Goal: Task Accomplishment & Management: Complete application form

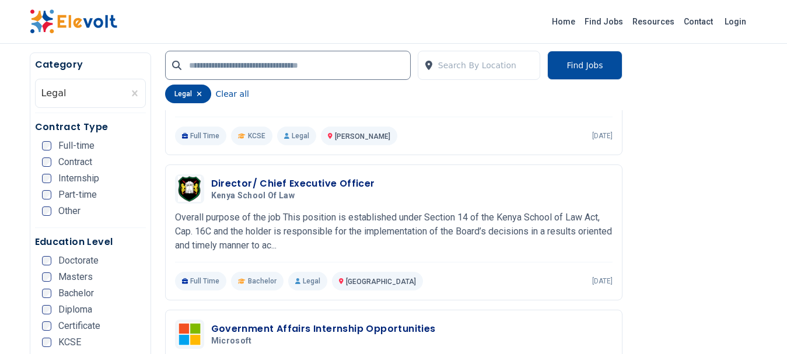
scroll to position [467, 0]
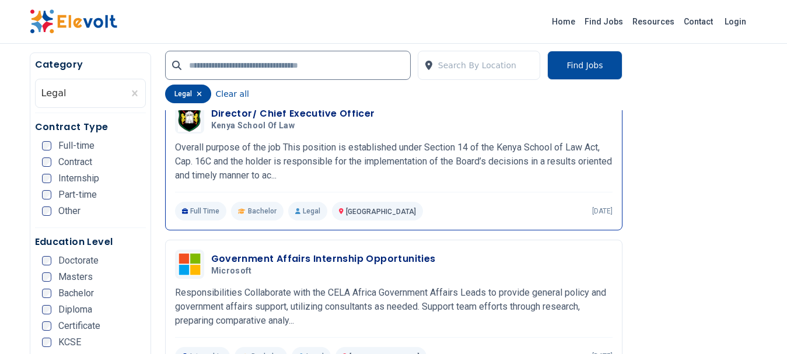
click at [289, 111] on h3 "Director/ Chief Executive Officer" at bounding box center [293, 114] width 164 height 14
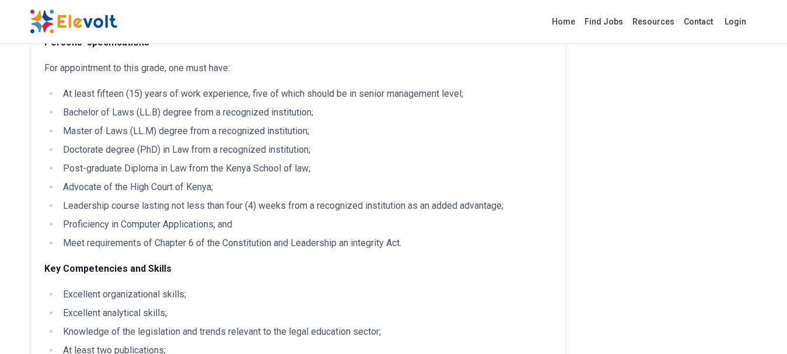
scroll to position [606, 0]
